Goal: Task Accomplishment & Management: Use online tool/utility

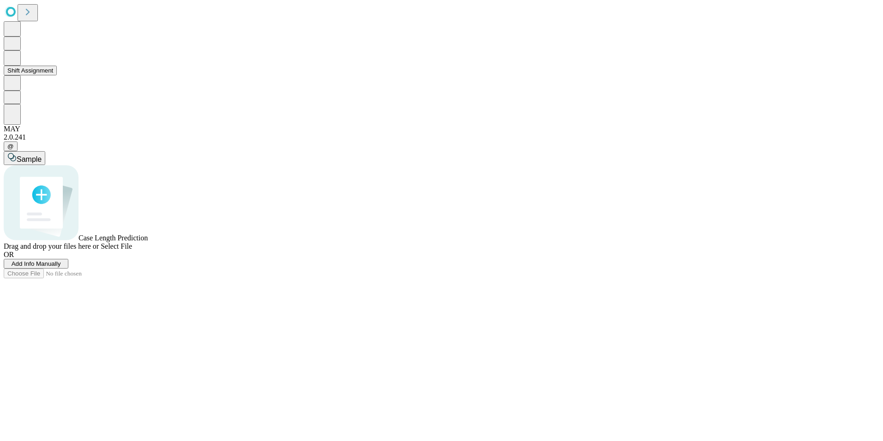
click at [16, 62] on icon at bounding box center [12, 57] width 8 height 9
click at [12, 66] on button at bounding box center [12, 57] width 17 height 15
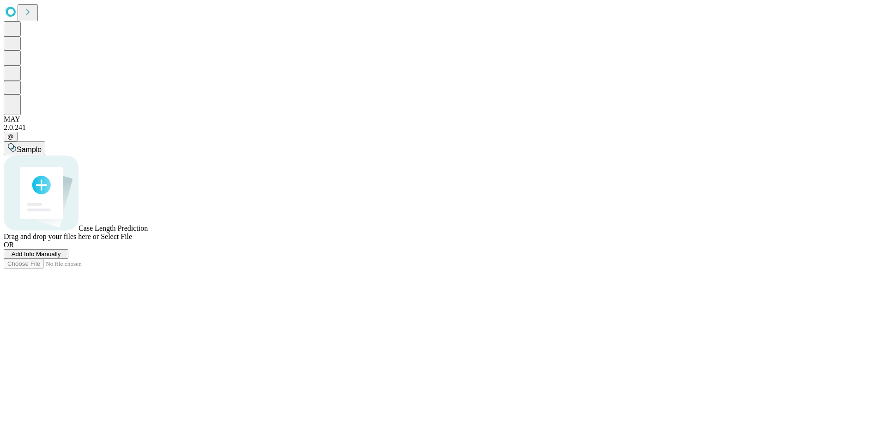
click at [18, 13] on icon at bounding box center [11, 11] width 14 height 15
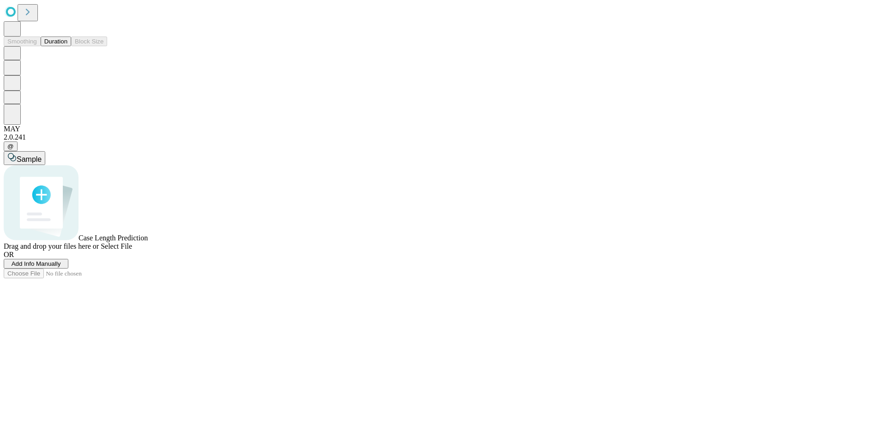
click at [66, 46] on button "Duration" at bounding box center [56, 41] width 30 height 10
click at [83, 104] on button "Staff & Equipment Management" at bounding box center [51, 99] width 95 height 10
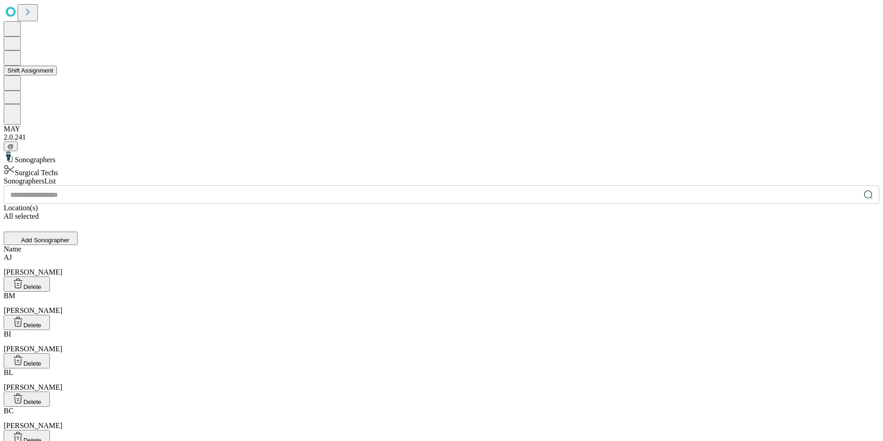
click at [15, 66] on button at bounding box center [12, 57] width 17 height 15
click at [17, 63] on icon at bounding box center [12, 57] width 10 height 11
drag, startPoint x: 18, startPoint y: 87, endPoint x: 13, endPoint y: 81, distance: 7.6
click at [13, 66] on button at bounding box center [12, 57] width 17 height 15
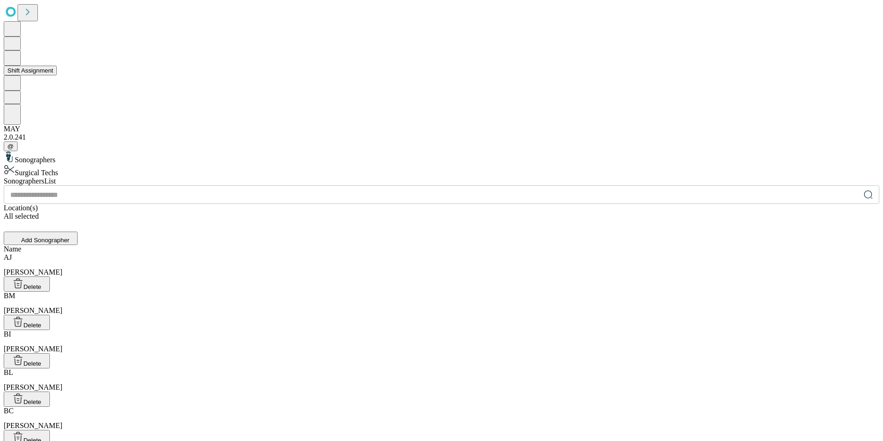
click at [14, 66] on button at bounding box center [12, 57] width 17 height 15
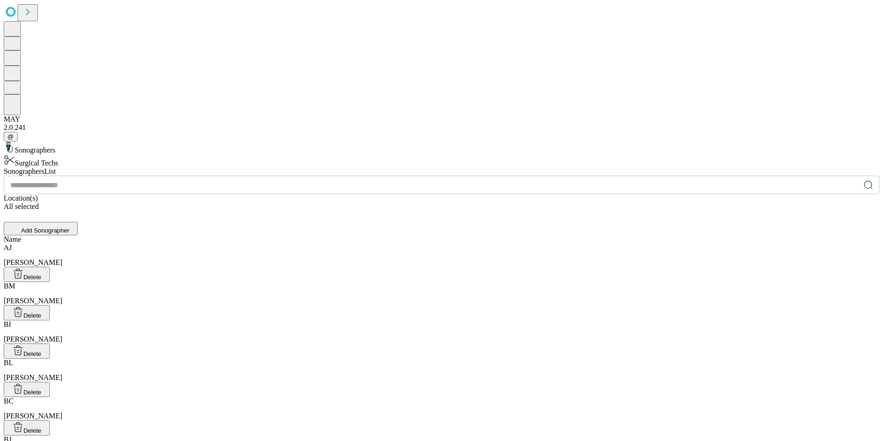
click at [16, 13] on icon at bounding box center [11, 12] width 10 height 10
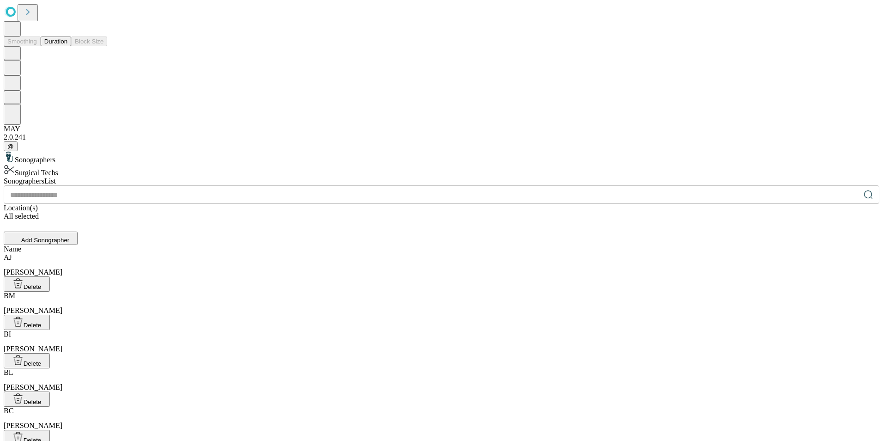
click at [17, 34] on icon at bounding box center [12, 28] width 10 height 11
click at [59, 46] on button "Duration" at bounding box center [56, 41] width 30 height 10
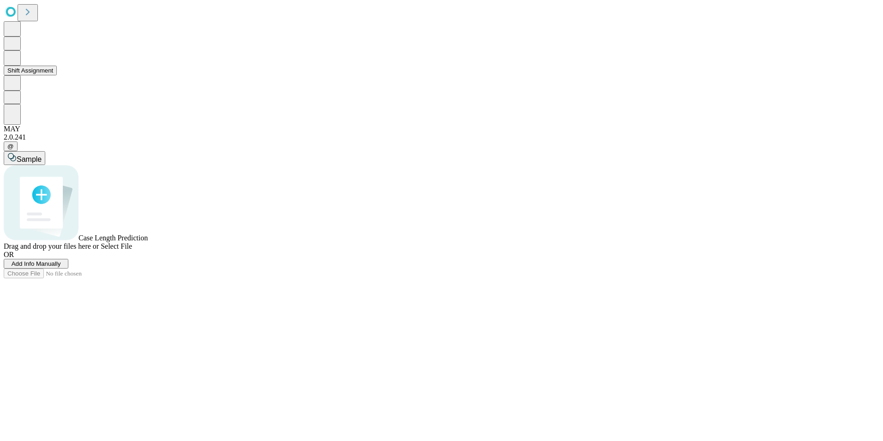
click at [17, 63] on icon at bounding box center [12, 57] width 10 height 11
click at [21, 94] on button at bounding box center [12, 87] width 17 height 13
click at [17, 78] on icon at bounding box center [12, 72] width 10 height 11
click at [17, 48] on icon at bounding box center [12, 43] width 10 height 10
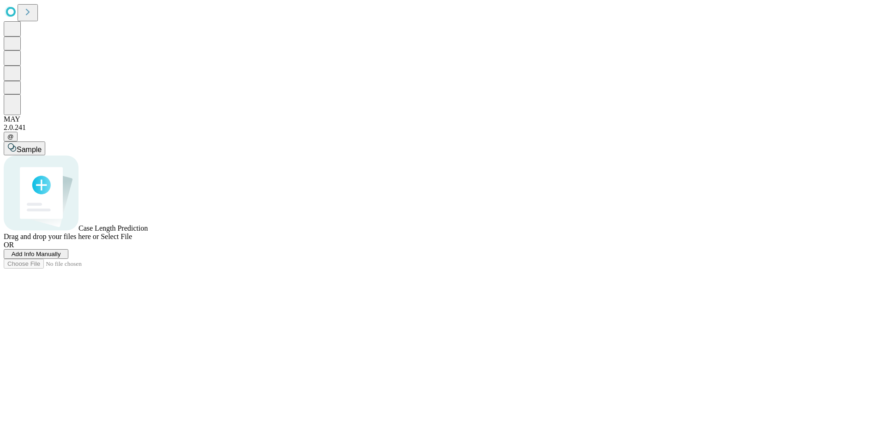
click at [261, 141] on div "Sample Case Length Prediction Drag and drop your files here or Select File OR A…" at bounding box center [442, 204] width 876 height 127
click at [61, 257] on span "Add Info Manually" at bounding box center [36, 253] width 49 height 7
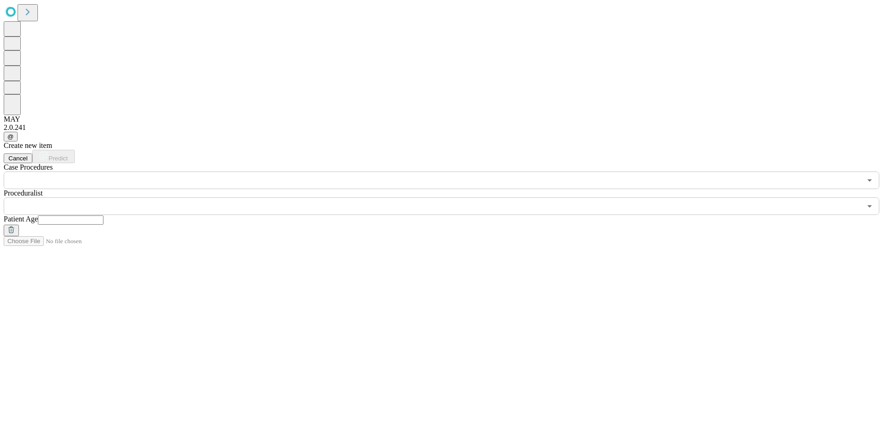
click at [145, 171] on input "text" at bounding box center [433, 180] width 858 height 18
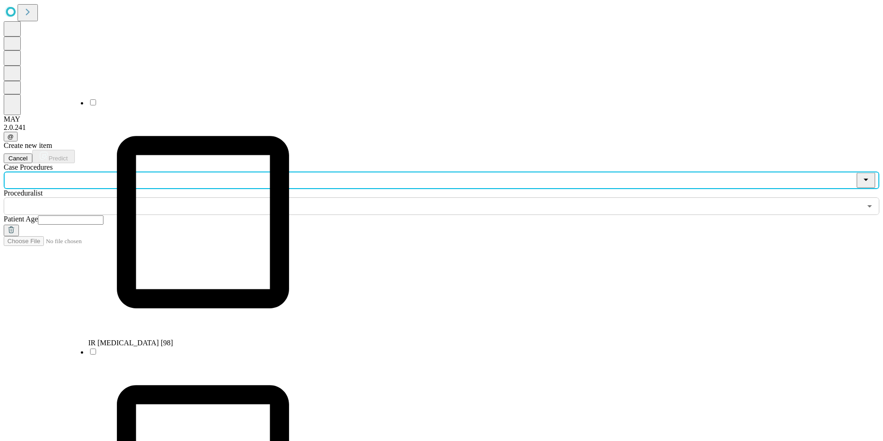
scroll to position [878, 0]
click at [420, 168] on div "Create new item Cancel Predict Case Procedures ​ Proceduralist ​ Patient Age" at bounding box center [442, 188] width 876 height 95
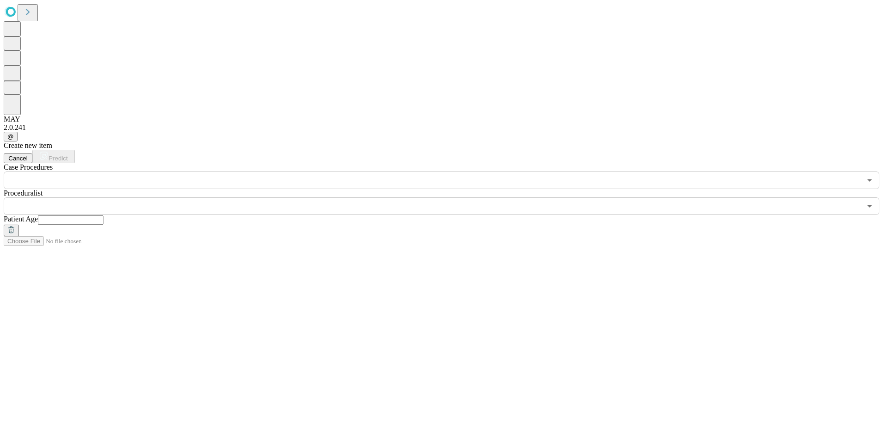
drag, startPoint x: 597, startPoint y: 37, endPoint x: 582, endPoint y: 39, distance: 15.4
click at [598, 141] on div "Create new item Cancel Predict" at bounding box center [442, 152] width 876 height 22
click at [498, 197] on input "text" at bounding box center [433, 206] width 858 height 18
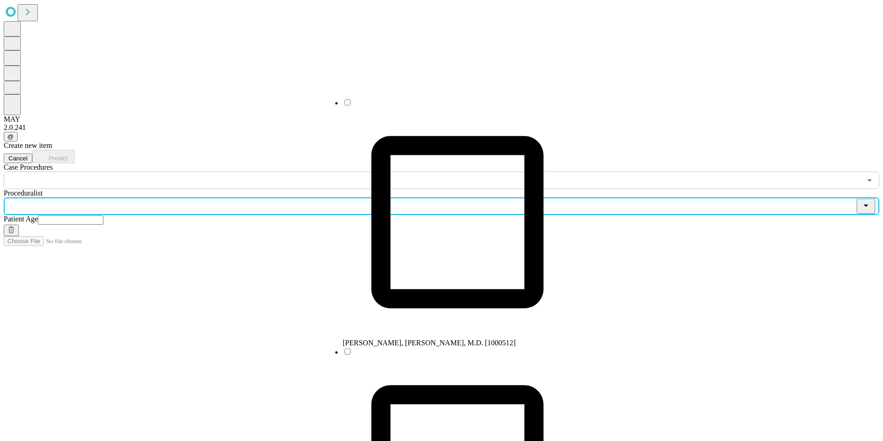
scroll to position [501, 0]
drag, startPoint x: 702, startPoint y: 141, endPoint x: 705, endPoint y: 133, distance: 8.1
click at [702, 141] on div "Create new item Cancel Predict Case Procedures ​ Proceduralist ​ Patient Age" at bounding box center [442, 188] width 876 height 95
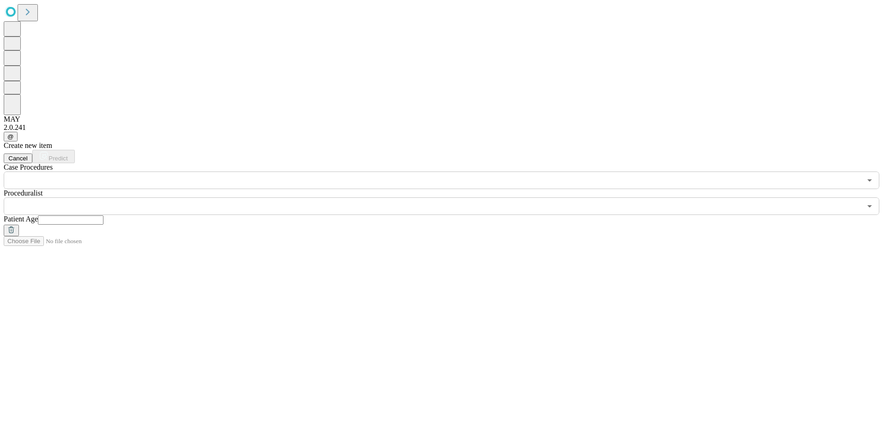
click at [380, 141] on div "Create new item Cancel Predict Case Procedures ​ Proceduralist ​ Patient Age" at bounding box center [442, 188] width 876 height 95
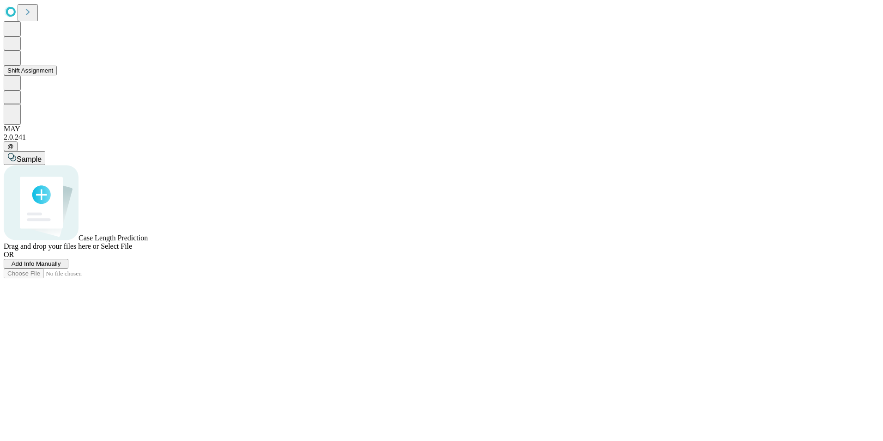
click at [21, 66] on button at bounding box center [12, 57] width 17 height 15
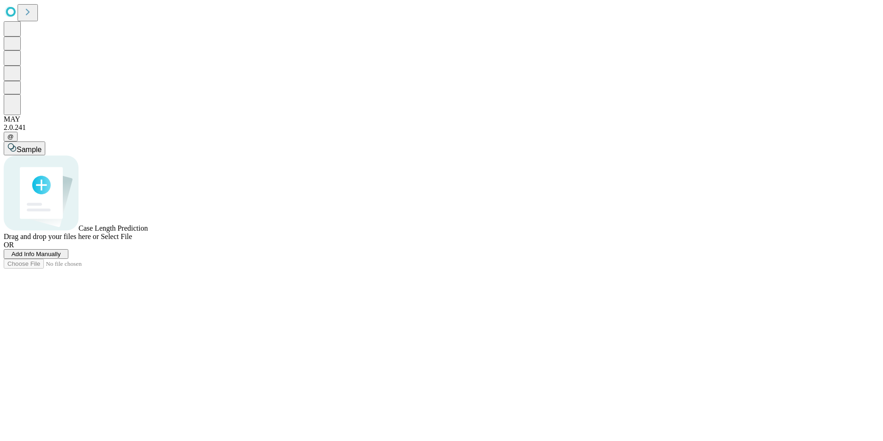
click at [61, 257] on span "Add Info Manually" at bounding box center [36, 253] width 49 height 7
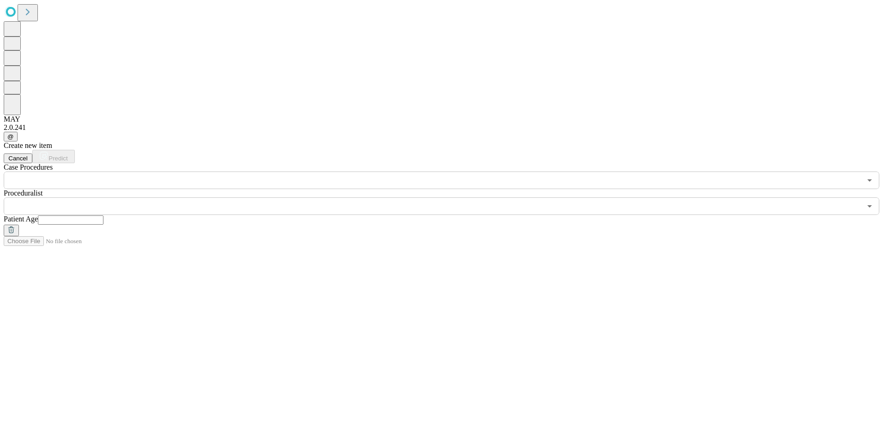
click at [452, 175] on icon "Open" at bounding box center [869, 180] width 11 height 11
drag, startPoint x: 473, startPoint y: 194, endPoint x: 420, endPoint y: 138, distance: 77.8
click at [452, 186] on div "Create new item Cancel Predict Case Procedures ​ Proceduralist ​ Patient Age" at bounding box center [442, 188] width 876 height 95
click at [445, 197] on input "text" at bounding box center [433, 206] width 858 height 18
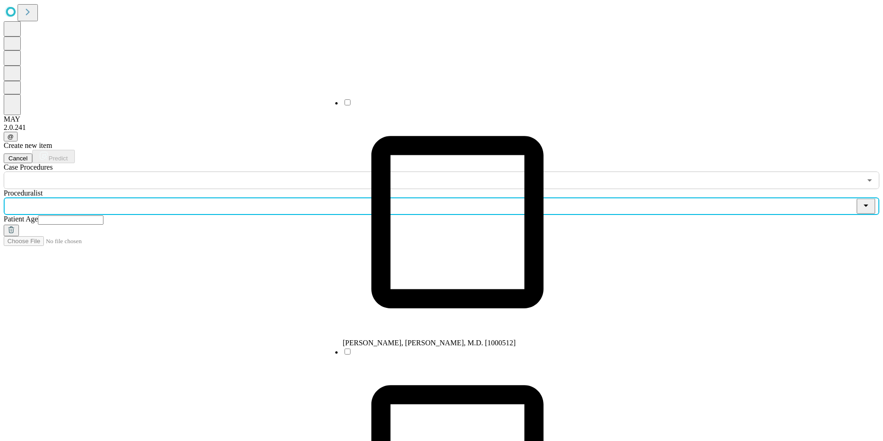
scroll to position [370, 0]
drag, startPoint x: 433, startPoint y: 337, endPoint x: 429, endPoint y: 336, distance: 4.8
click at [430, 236] on div "Create new item Cancel Predict Case Procedures ​ Proceduralist ​ Patient Age" at bounding box center [442, 188] width 876 height 95
